Goal: Find specific page/section: Find specific page/section

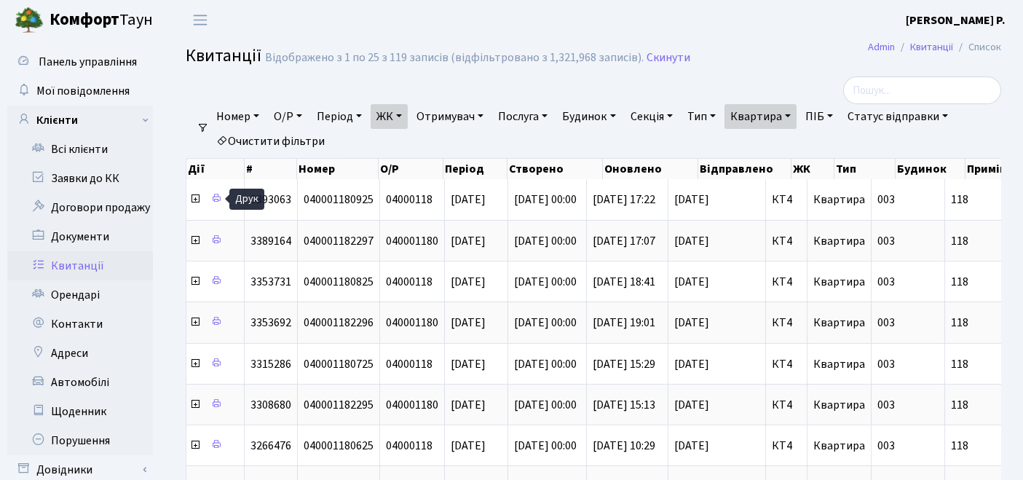
select select "302"
select select "25"
click at [298, 144] on link "Очистити фільтри" at bounding box center [271, 141] width 120 height 25
select select
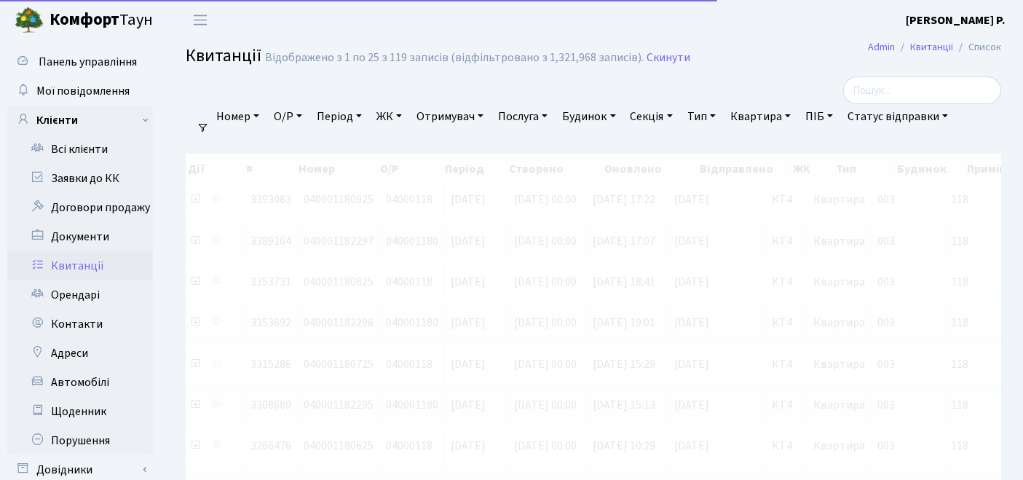
click at [389, 124] on link "ЖК" at bounding box center [389, 116] width 37 height 25
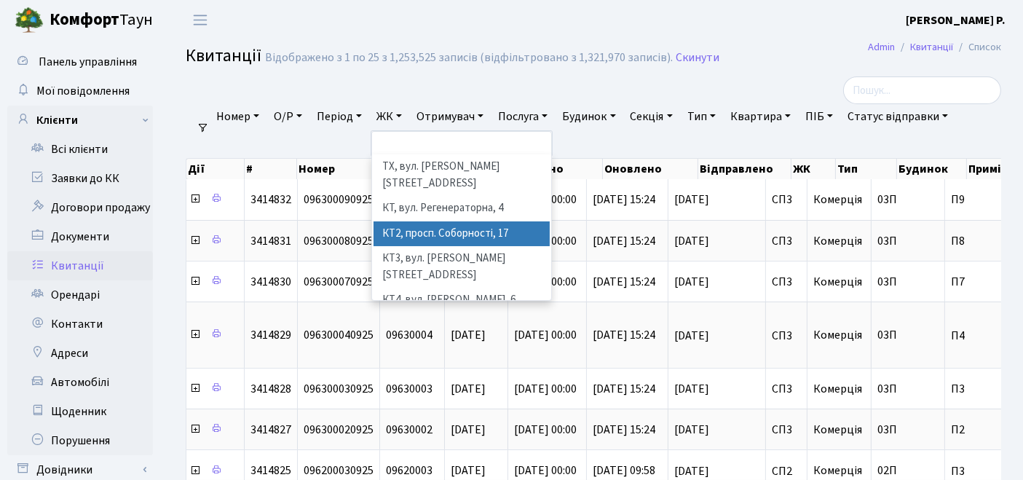
drag, startPoint x: 415, startPoint y: 214, endPoint x: 462, endPoint y: 194, distance: 50.9
click at [414, 221] on li "КТ2, просп. Соборності, 17" at bounding box center [462, 233] width 177 height 25
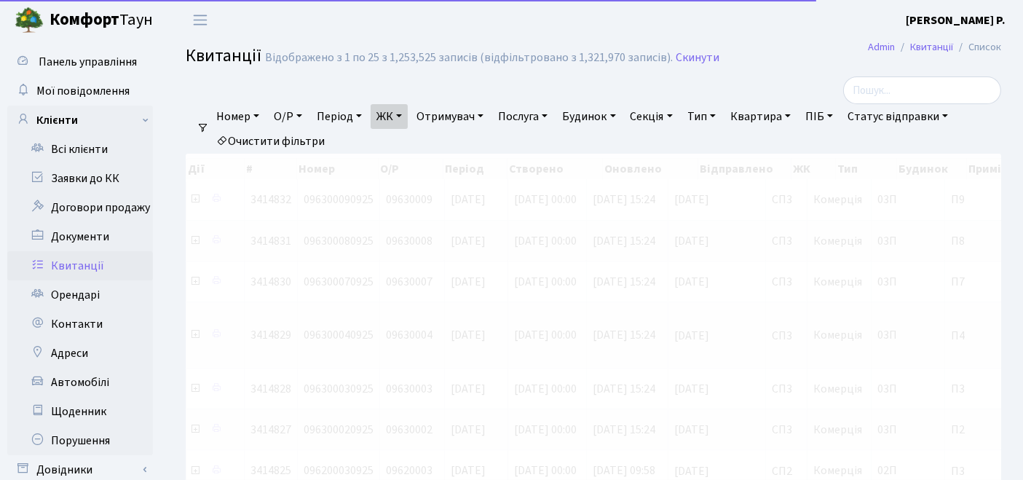
click at [782, 120] on link "Квартира" at bounding box center [761, 116] width 72 height 25
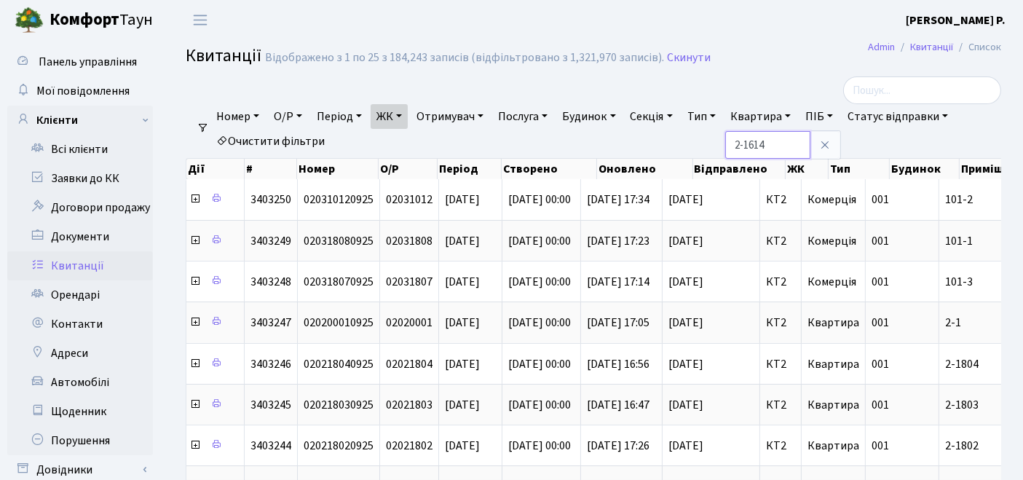
type input "2-1614"
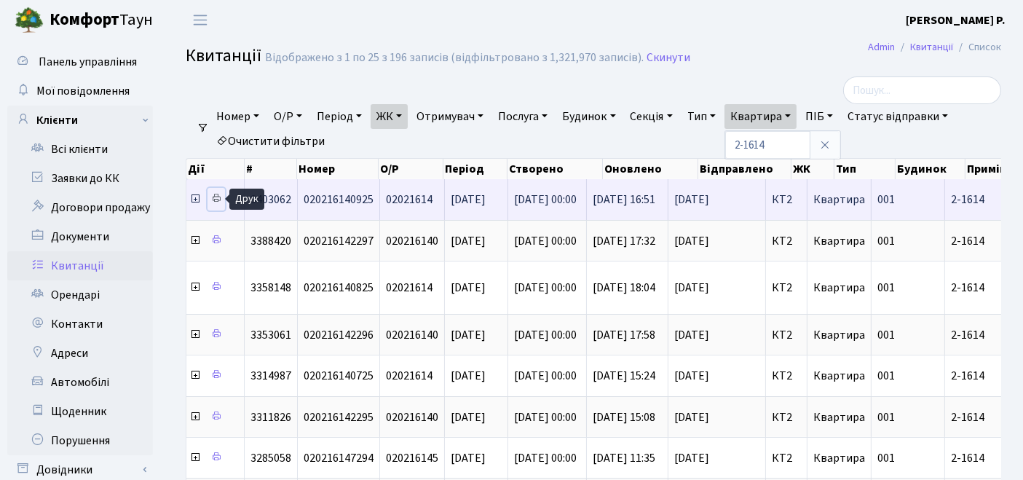
click at [216, 197] on icon at bounding box center [216, 198] width 10 height 10
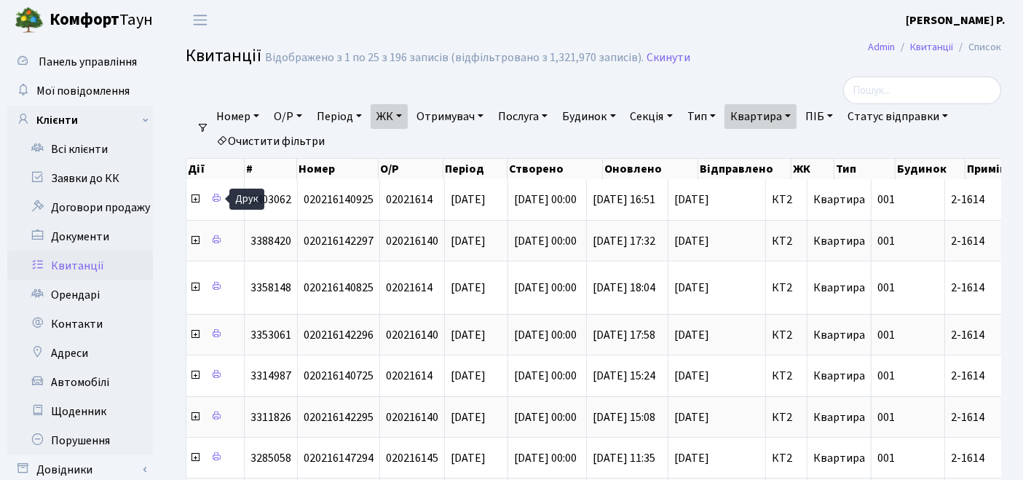
click at [292, 141] on link "Очистити фільтри" at bounding box center [271, 141] width 120 height 25
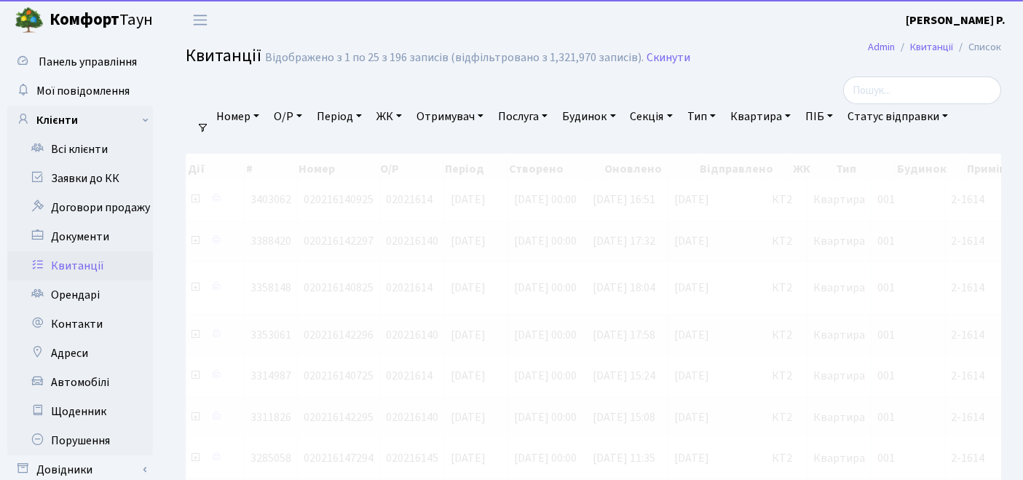
click at [404, 121] on link "ЖК" at bounding box center [389, 116] width 37 height 25
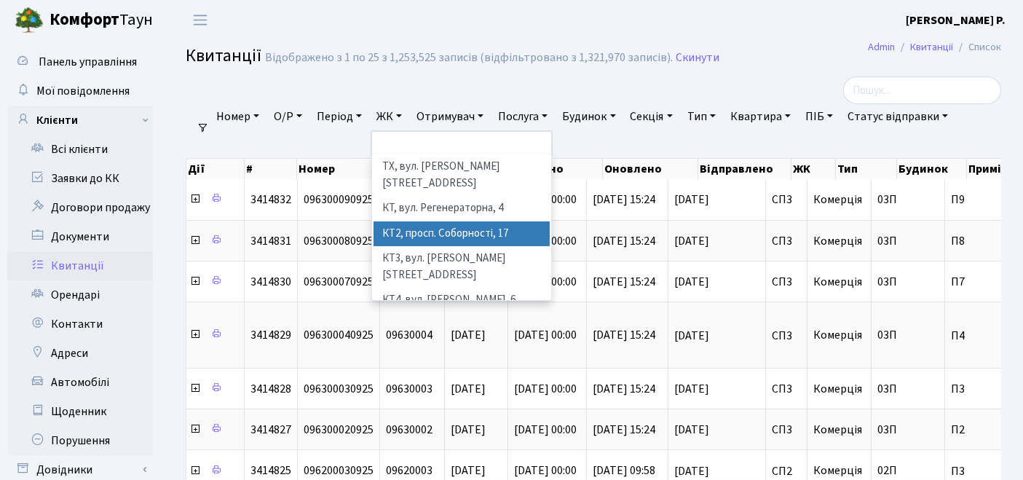
click at [417, 221] on li "КТ2, просп. Соборності, 17" at bounding box center [462, 233] width 177 height 25
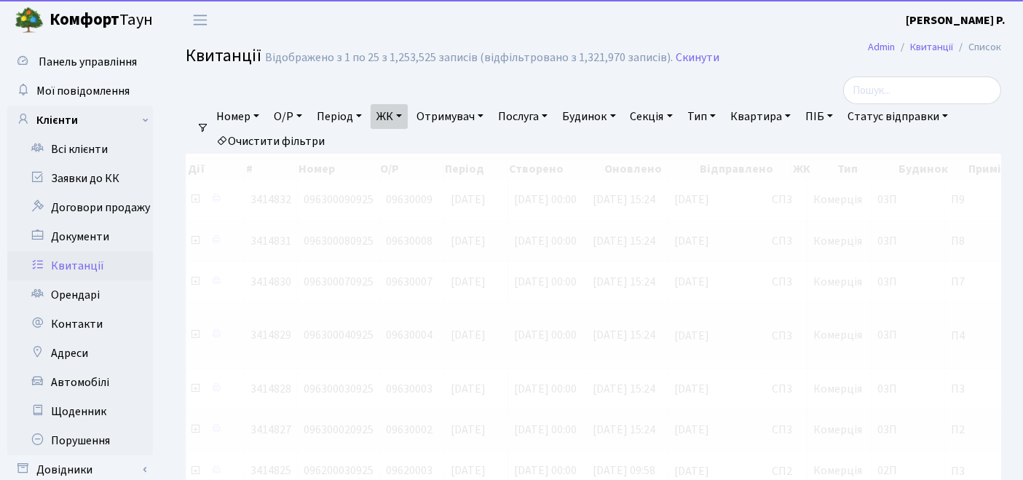
click at [774, 114] on link "Квартира" at bounding box center [761, 116] width 72 height 25
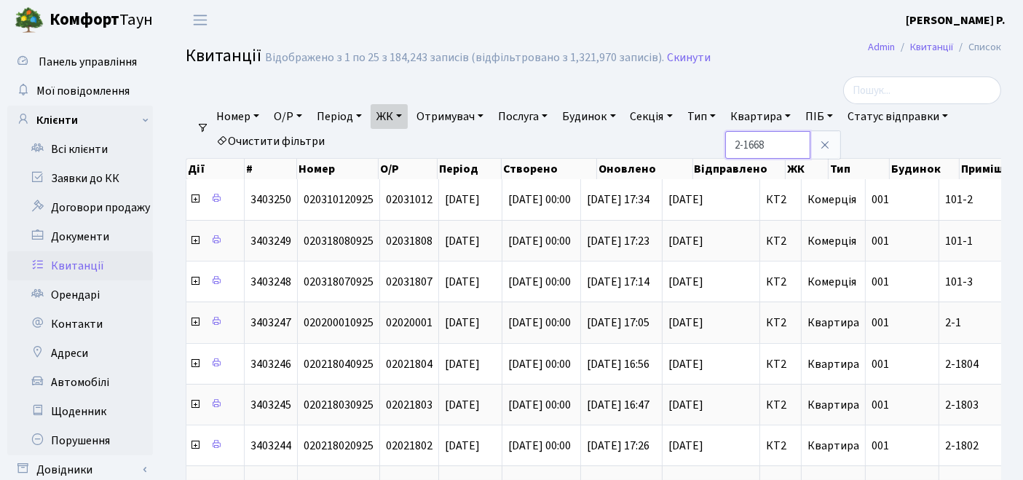
type input "2-1668"
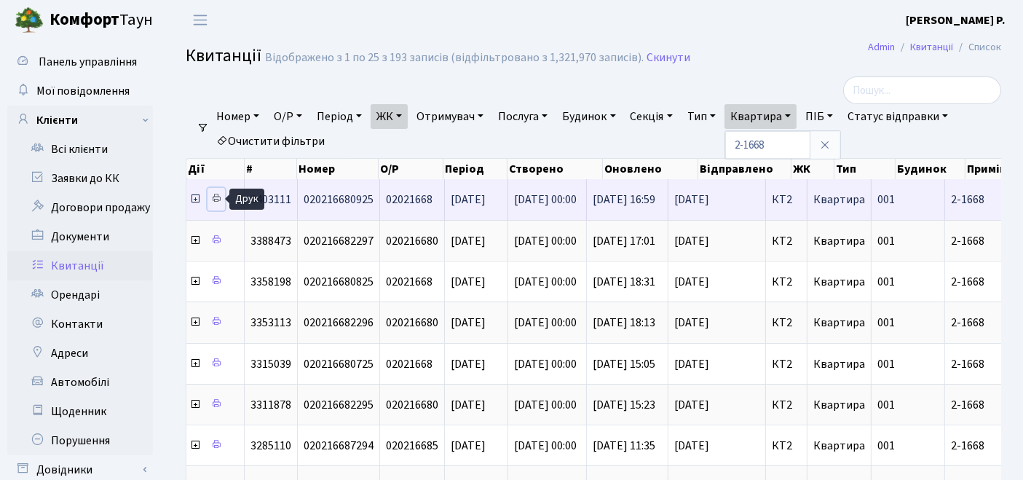
click at [216, 199] on icon at bounding box center [216, 198] width 10 height 10
click at [219, 198] on icon at bounding box center [216, 198] width 10 height 10
